Goal: Task Accomplishment & Management: Use online tool/utility

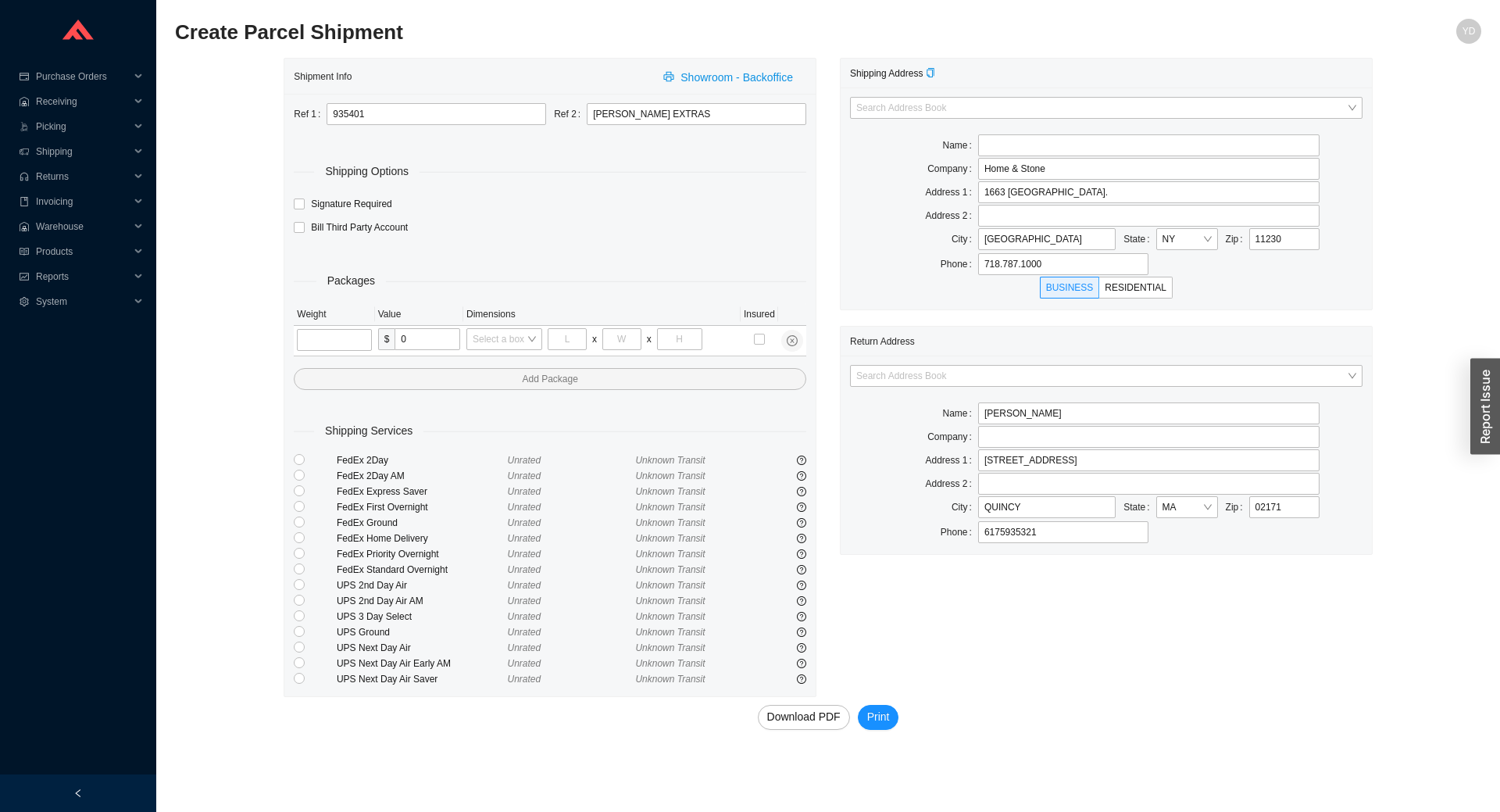
type input "BROOKLYN"
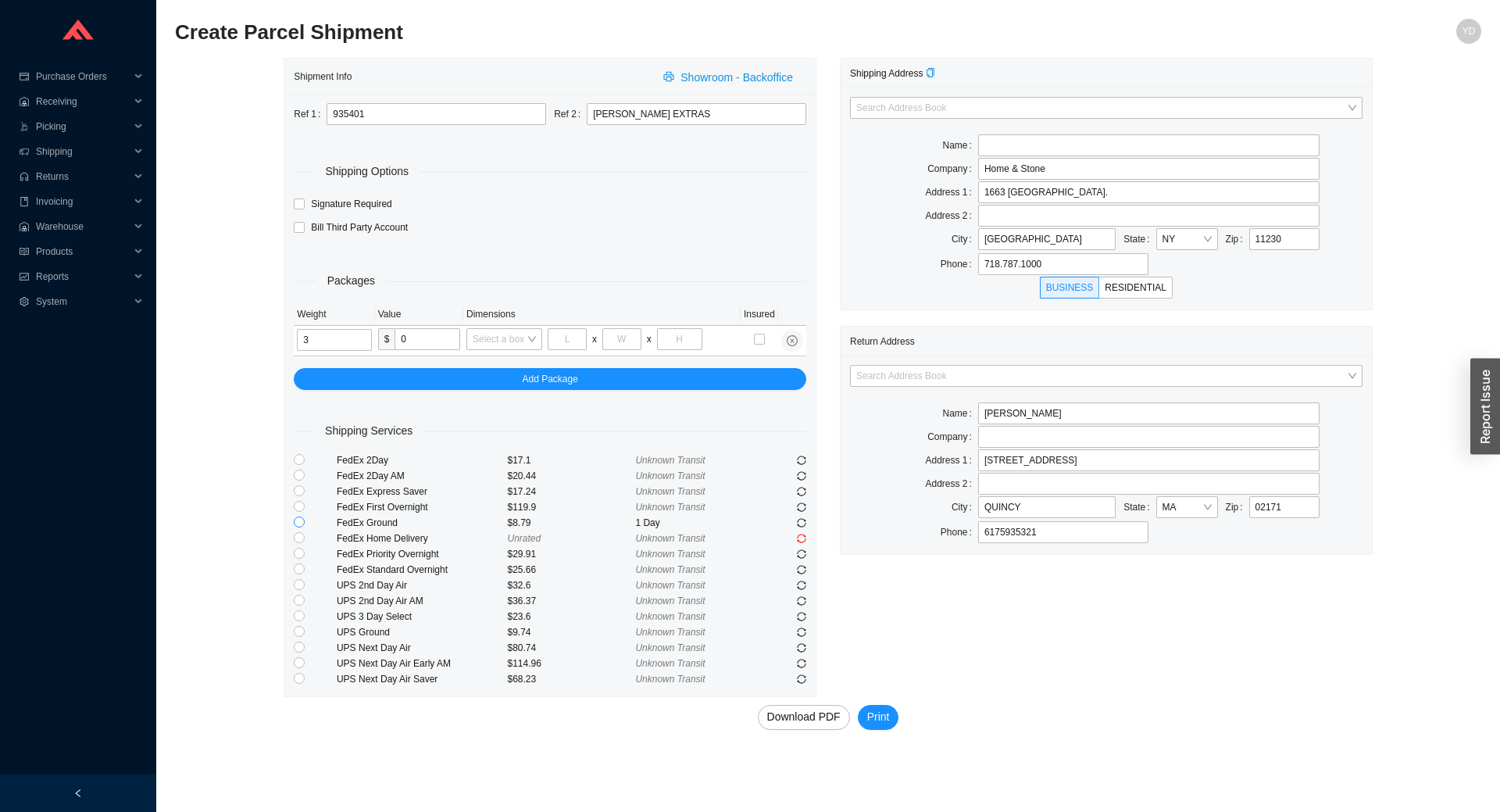
type input "3"
click at [298, 528] on input "radio" at bounding box center [299, 521] width 11 height 11
radio input "true"
click at [795, 720] on span "Download PDF" at bounding box center [804, 717] width 73 height 18
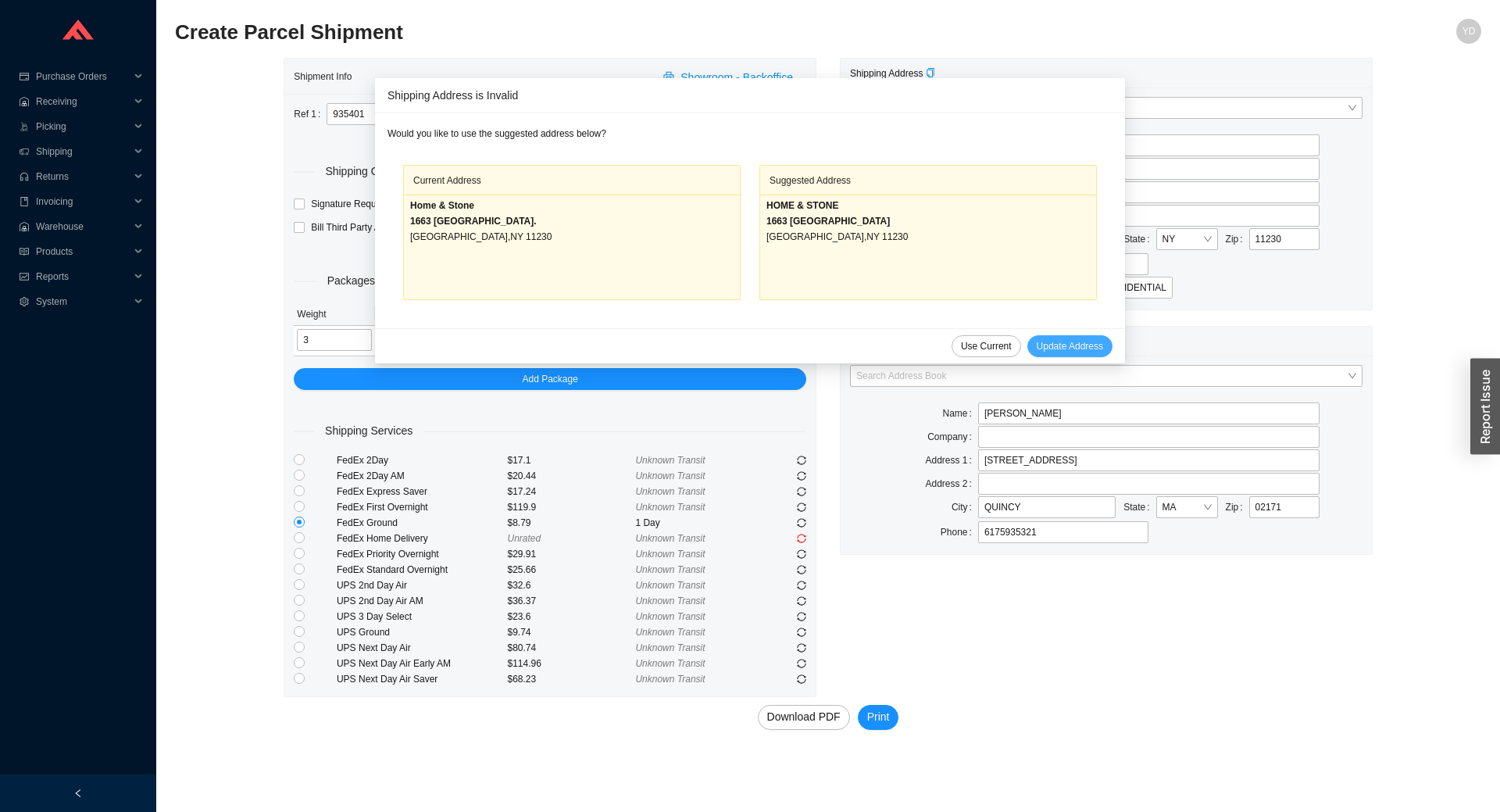
click at [1043, 339] on span "Update Address" at bounding box center [1070, 346] width 67 height 15
type input "HOME & STONE"
type input "1663 CONEY ISLAND AVE"
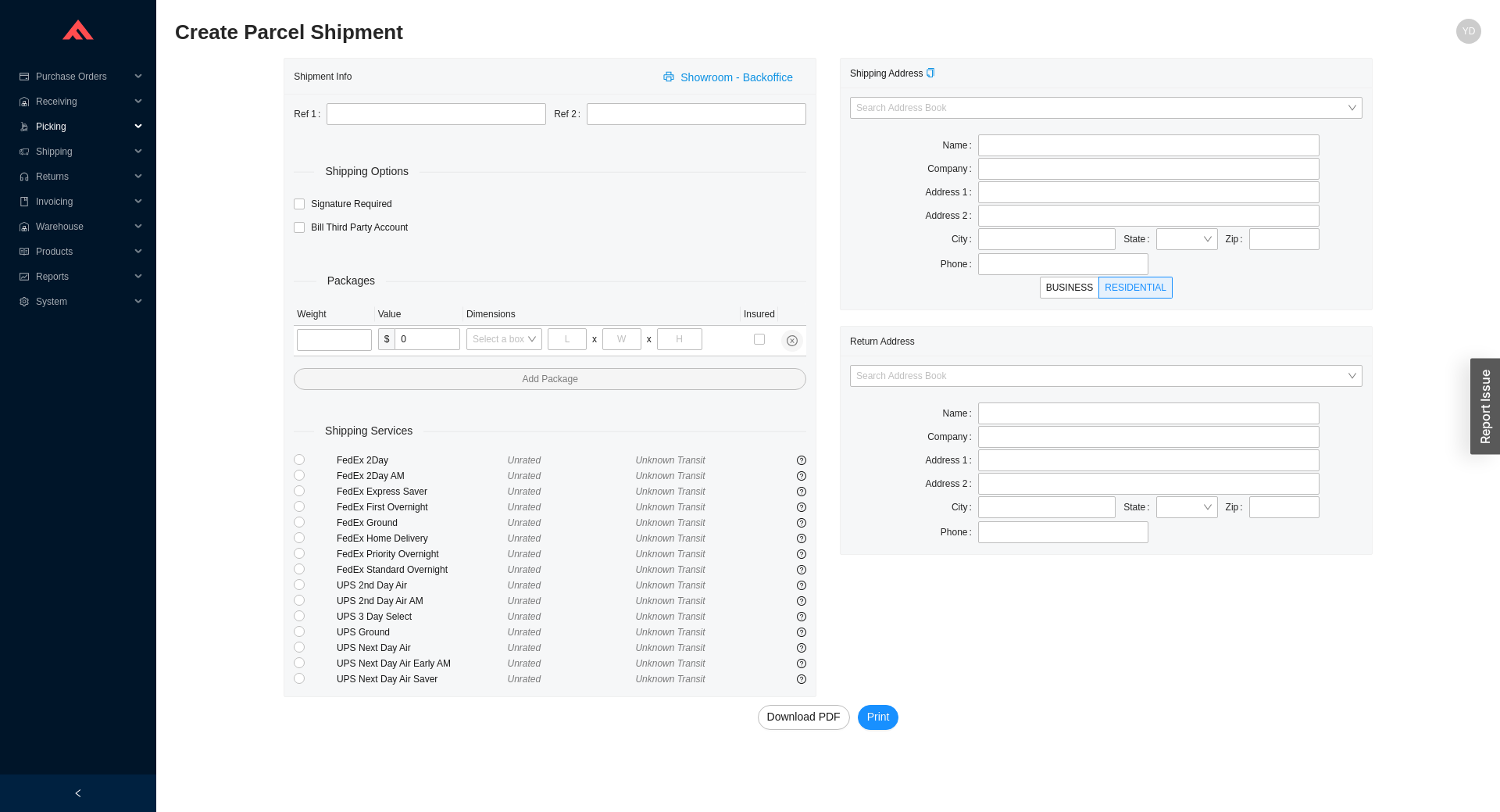
click at [86, 126] on span "Picking" at bounding box center [82, 126] width 94 height 25
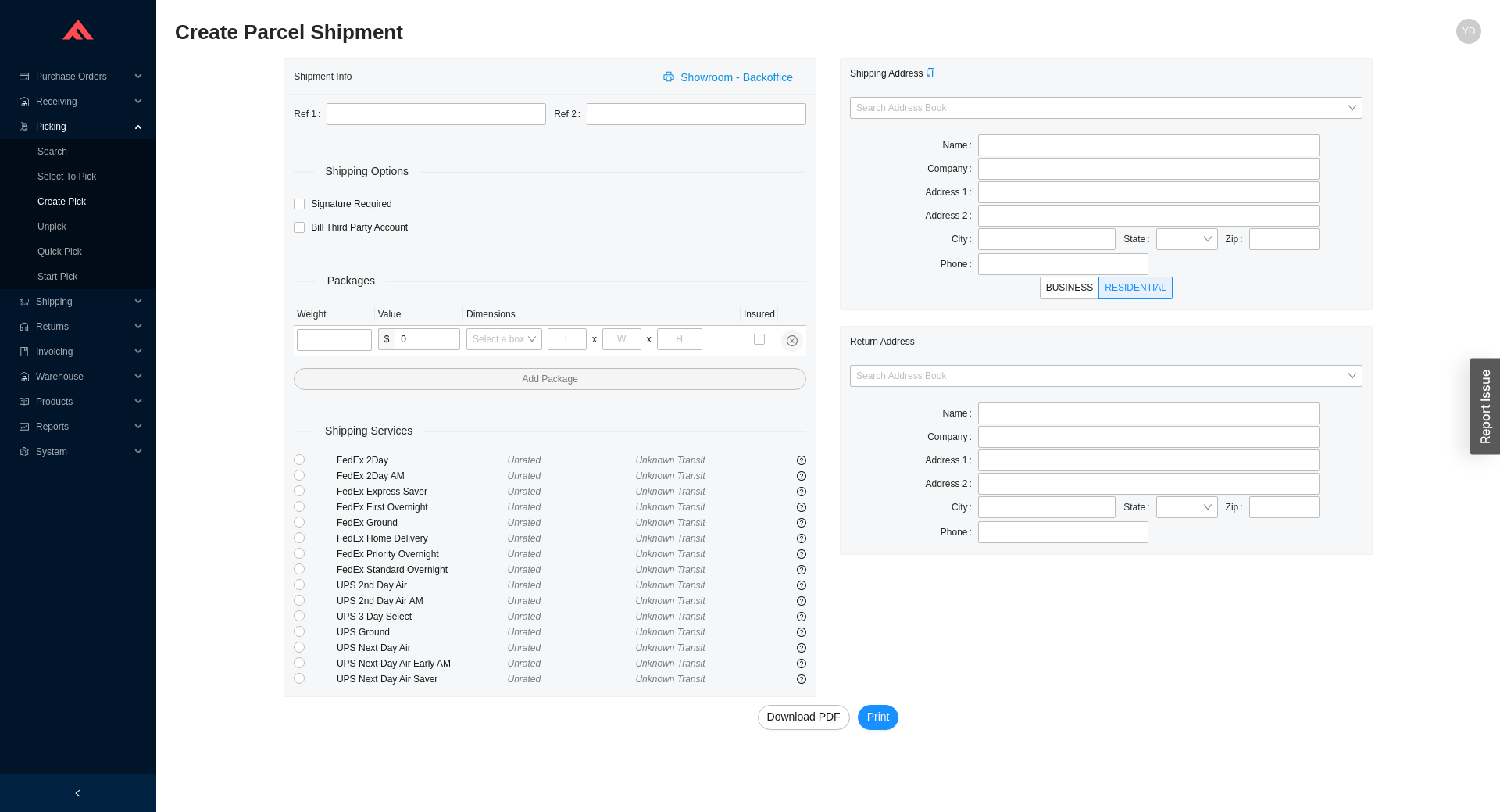
click at [86, 203] on link "Create Pick" at bounding box center [62, 201] width 48 height 11
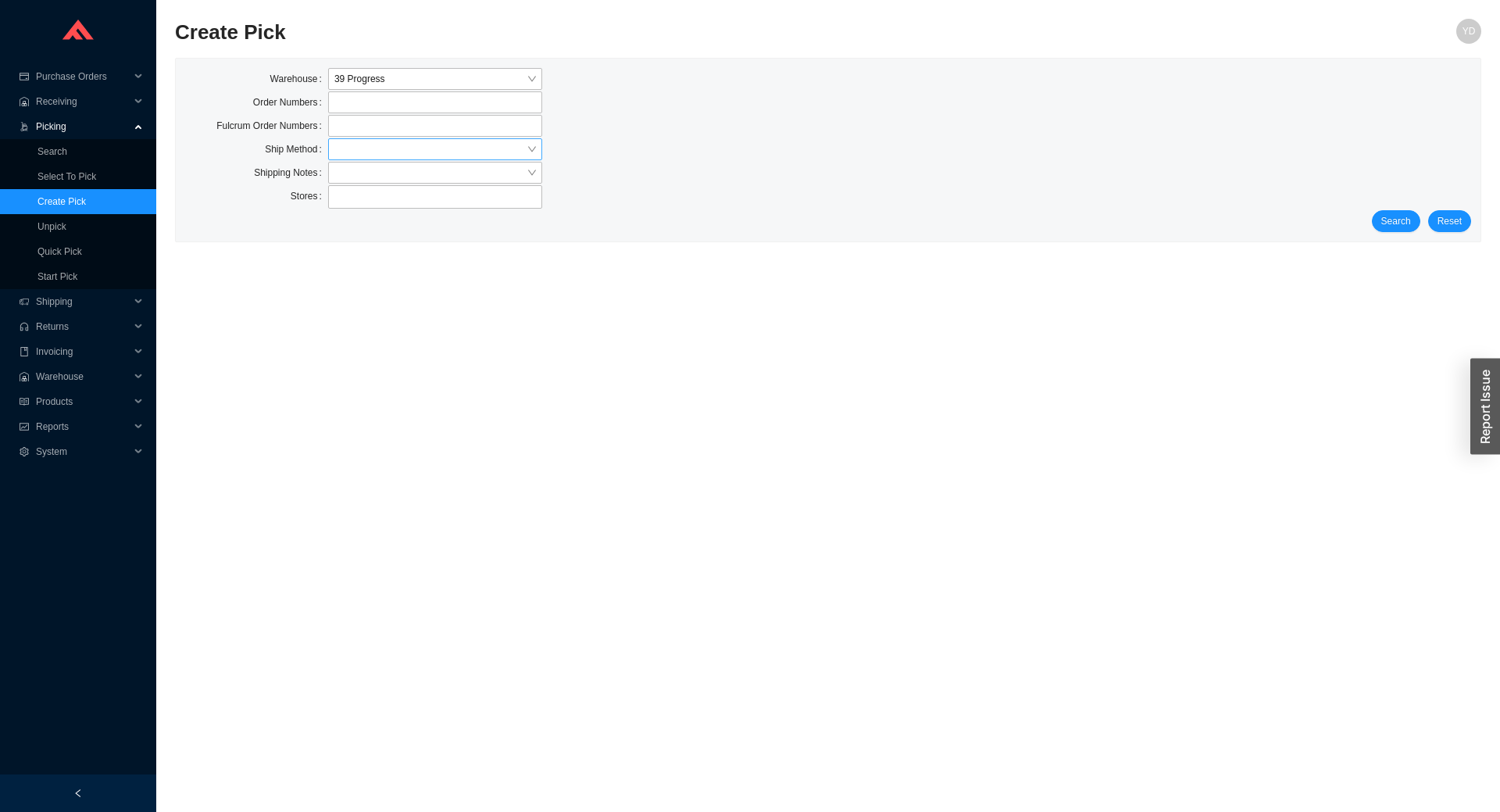
click at [442, 146] on input "search" at bounding box center [430, 149] width 192 height 20
click at [424, 243] on div "Our Truck" at bounding box center [435, 243] width 202 height 14
click at [1404, 226] on span "Search" at bounding box center [1396, 221] width 30 height 15
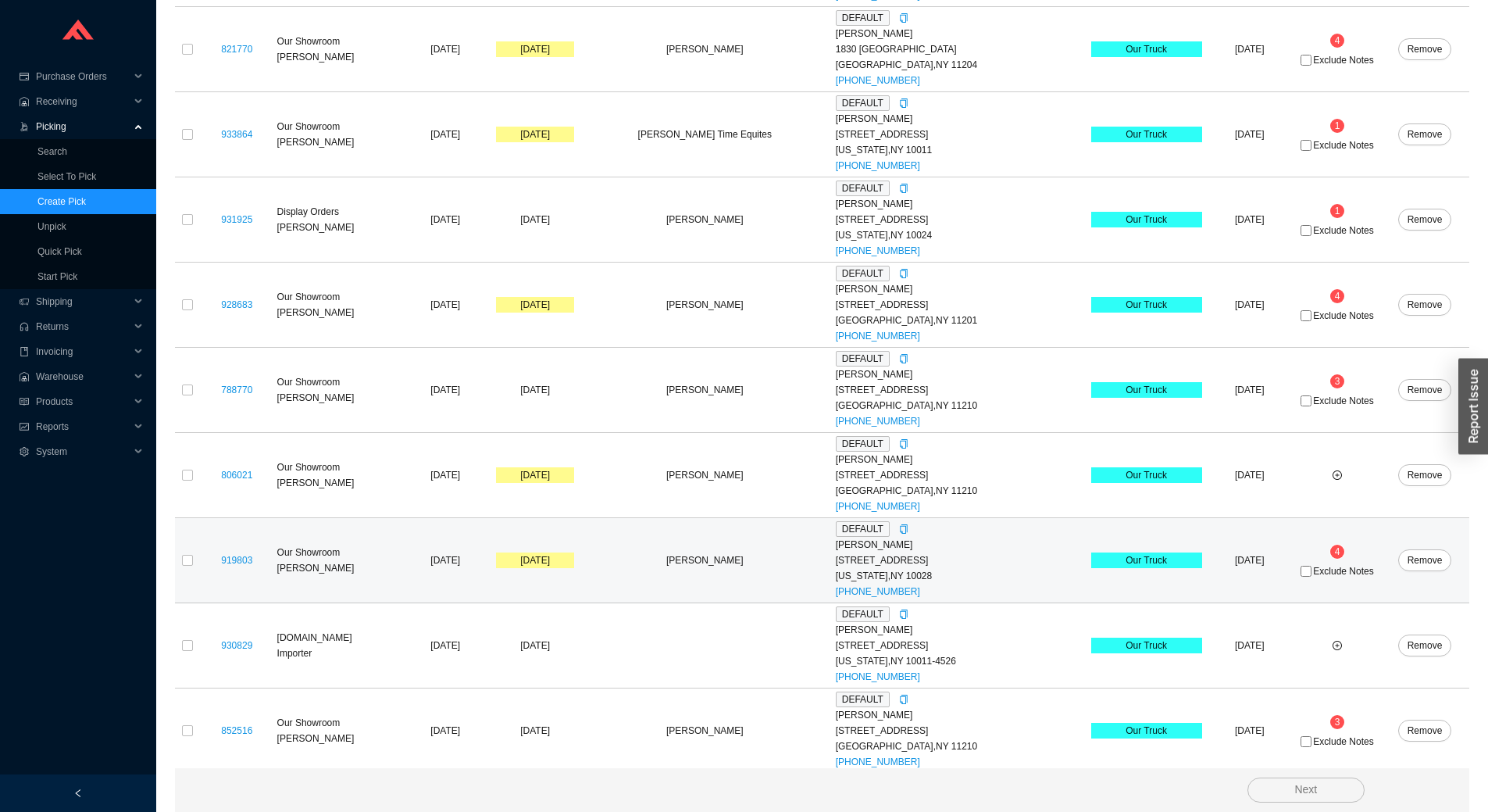
scroll to position [396, 0]
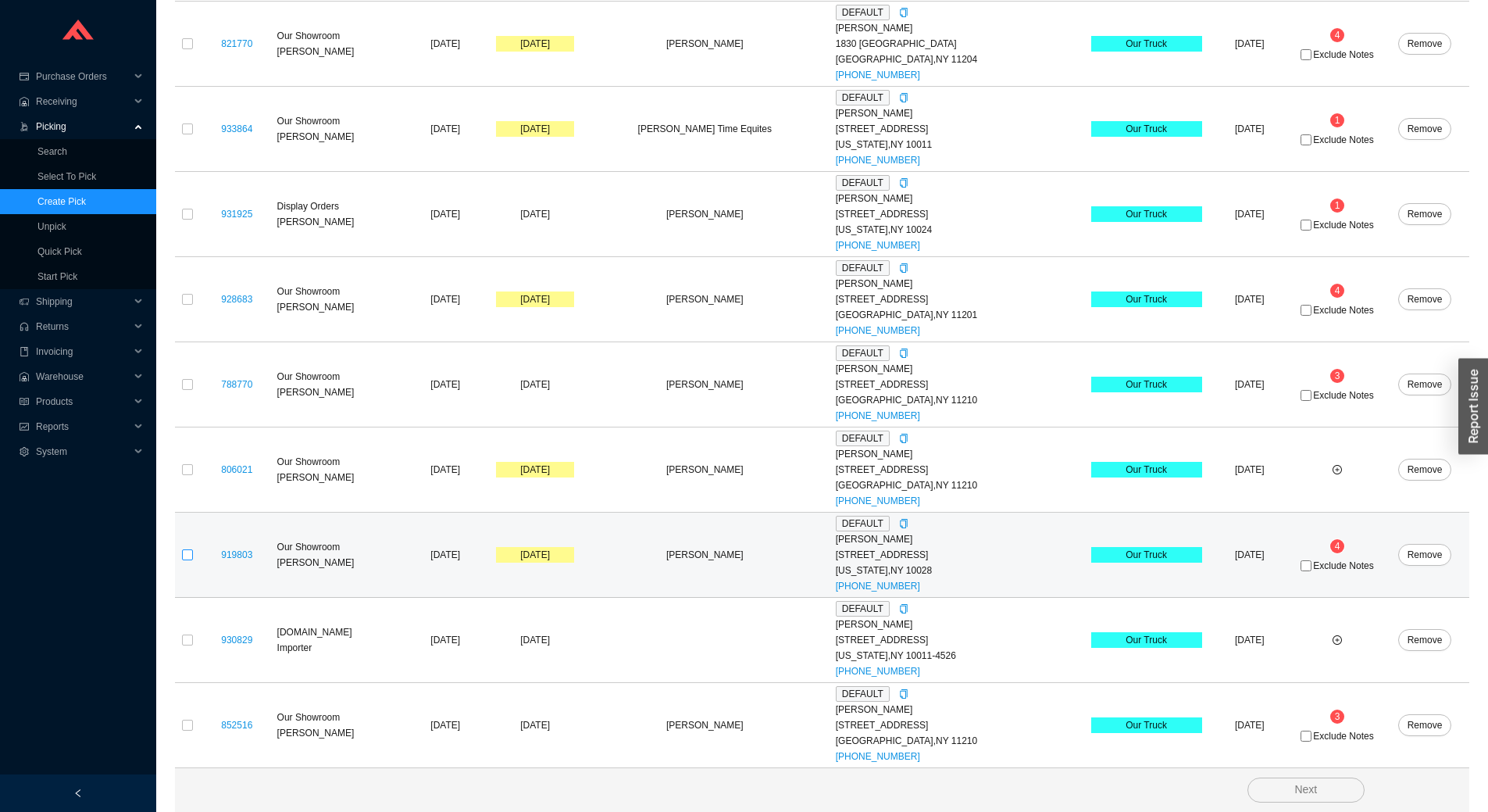
click at [189, 555] on input "checkbox" at bounding box center [187, 554] width 11 height 11
checkbox input "true"
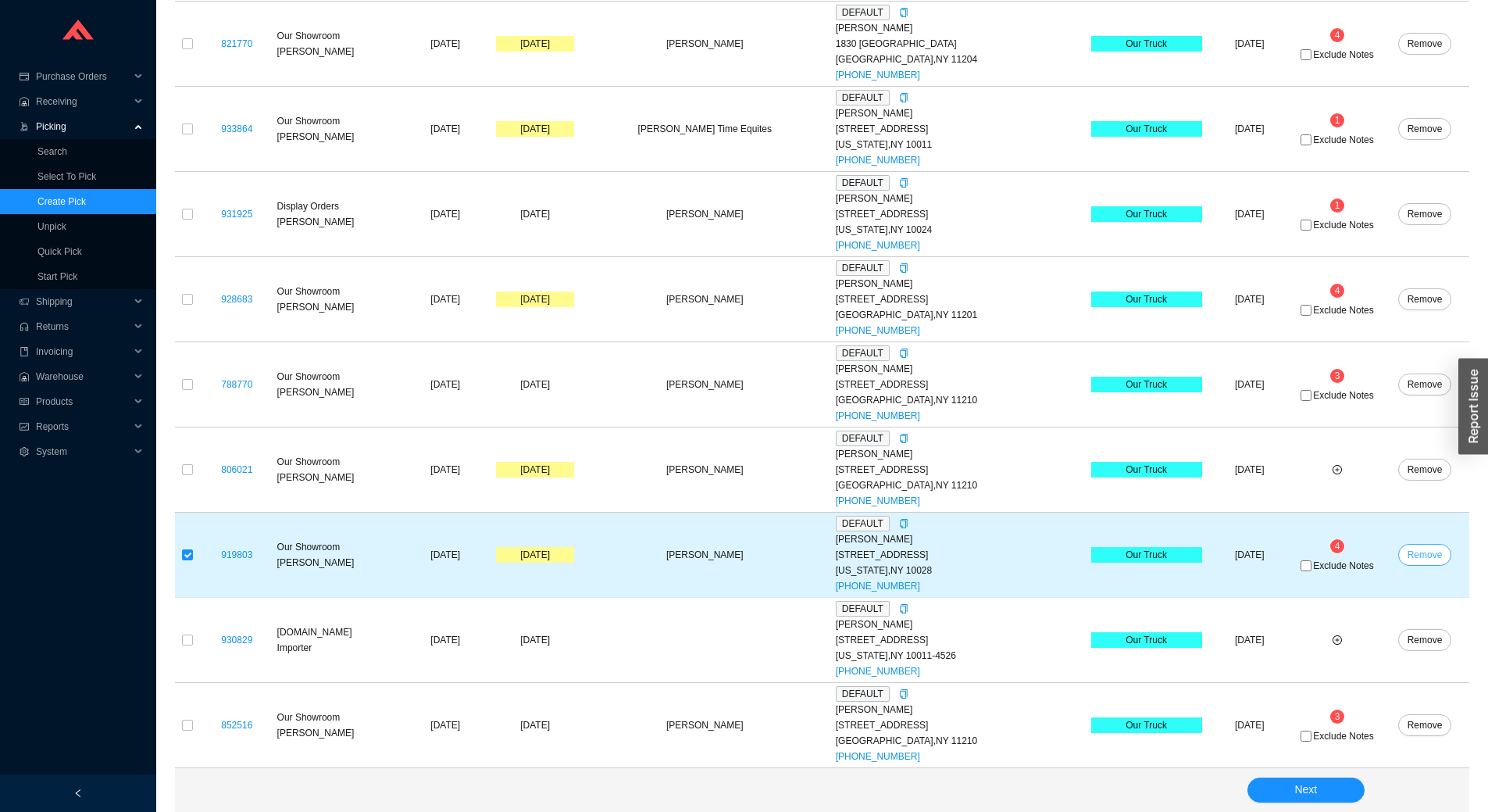
click at [1423, 553] on span "Remove" at bounding box center [1424, 555] width 35 height 15
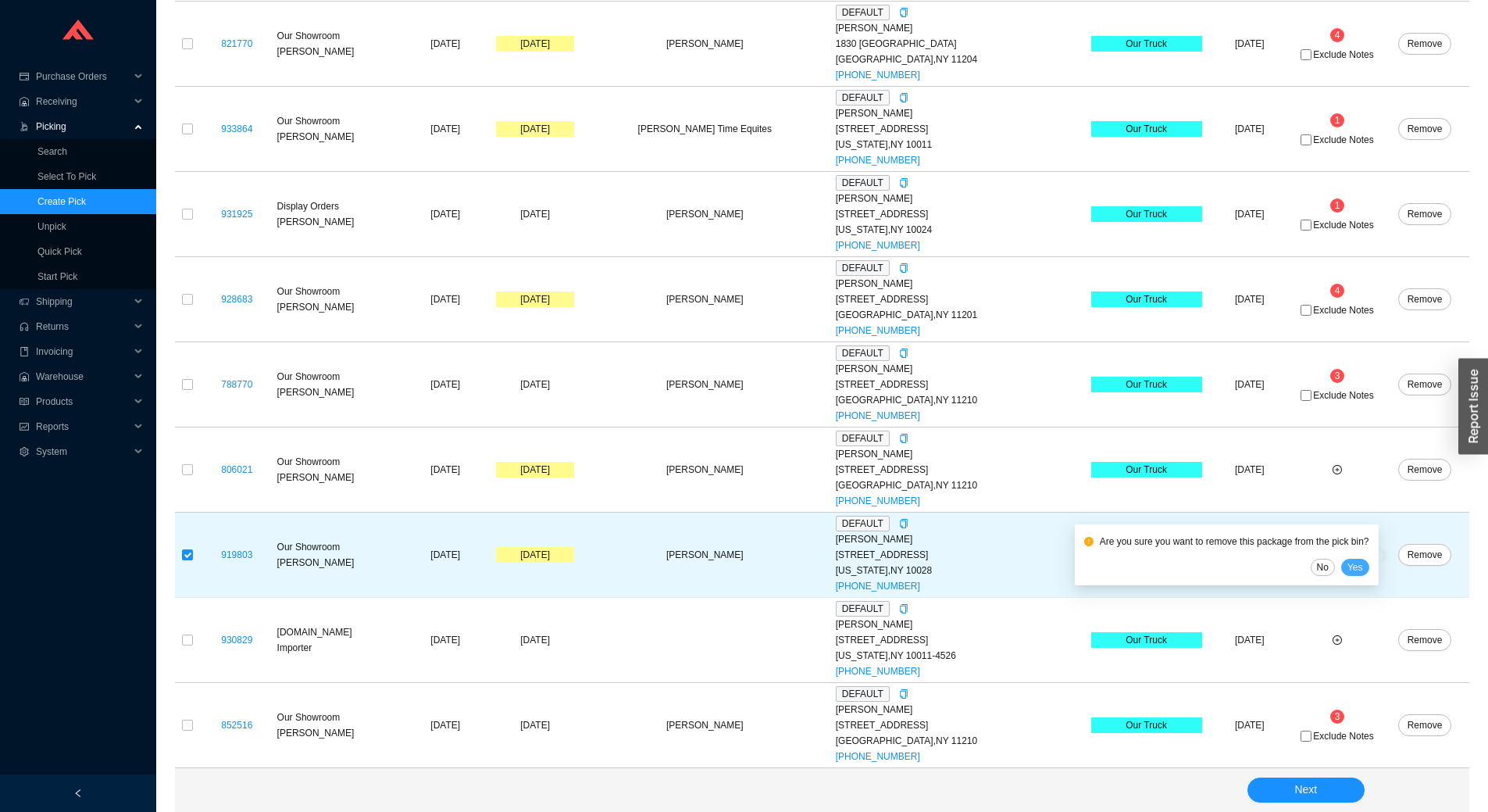
click at [1363, 573] on span "Yes" at bounding box center [1355, 567] width 15 height 15
